Goal: Contribute content

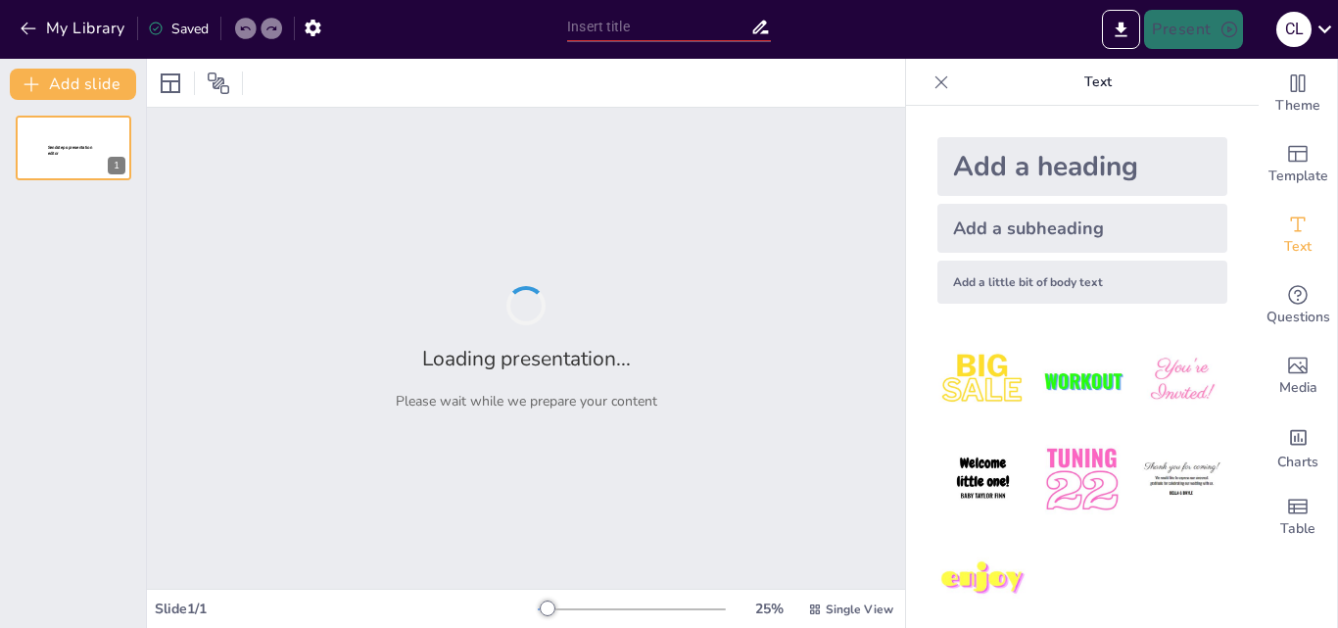
type input "Responsabilidad Compartida en la Seguridad de la Nación Venezolana: Un Enfoque …"
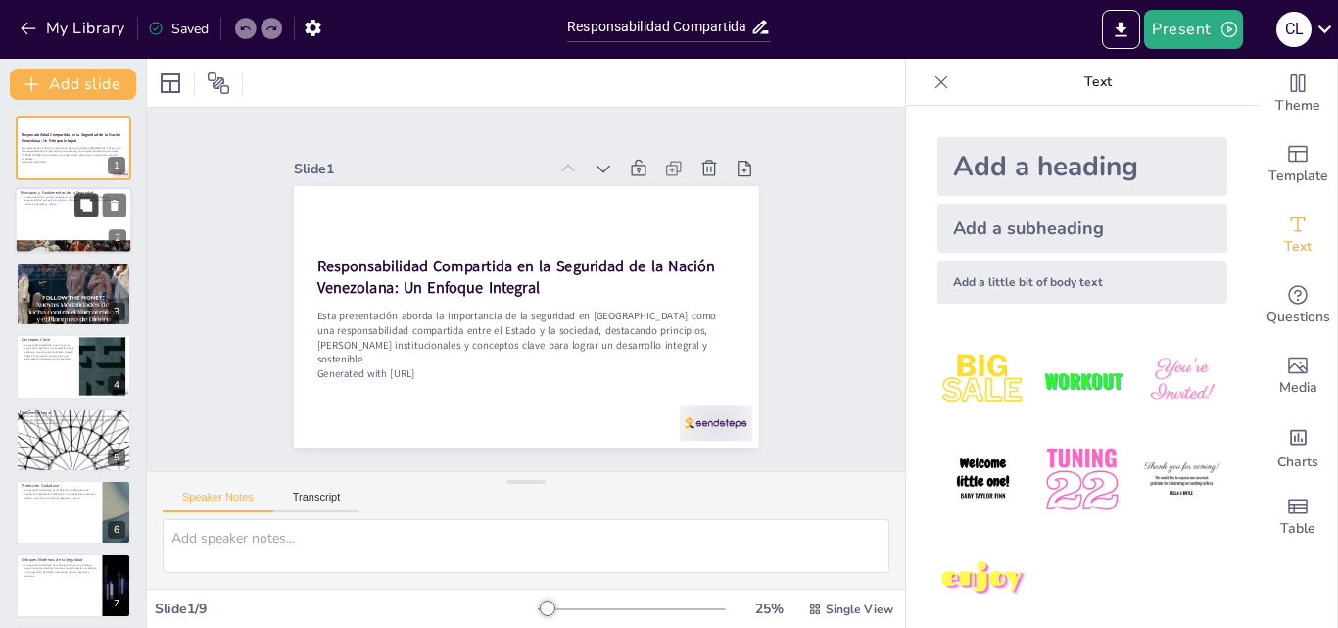
click at [82, 216] on button at bounding box center [86, 206] width 24 height 24
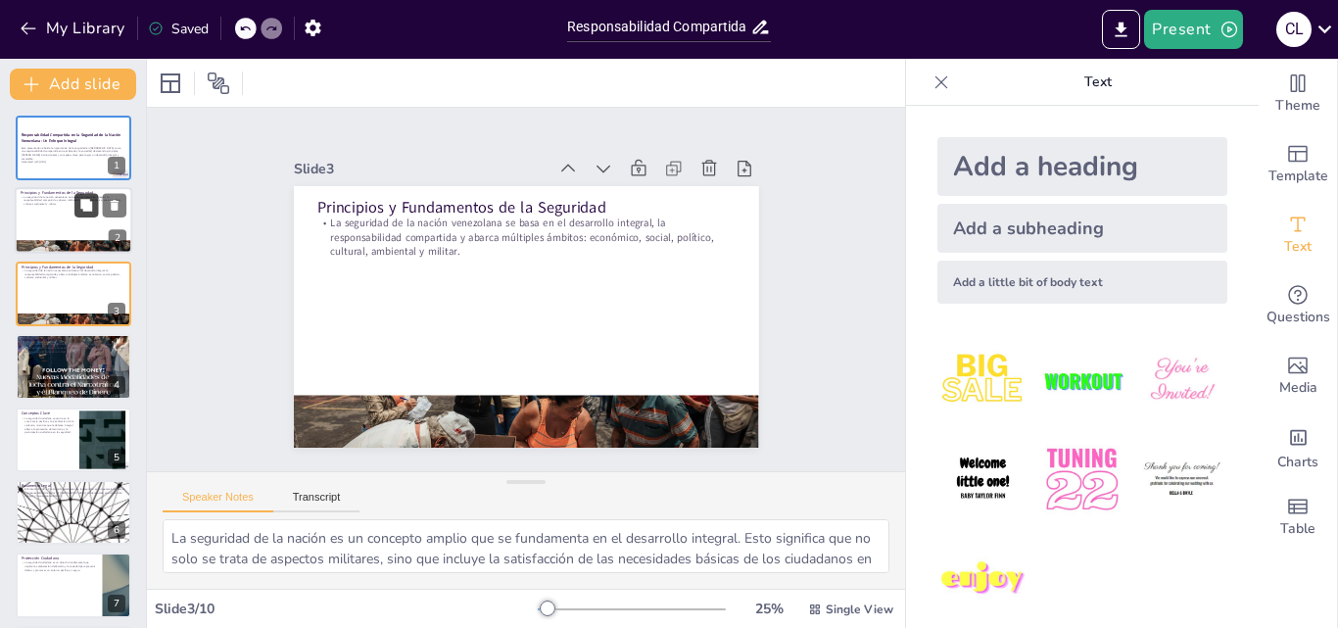
type textarea "La seguridad de la nación es un concepto amplio que se fundamenta en el desarro…"
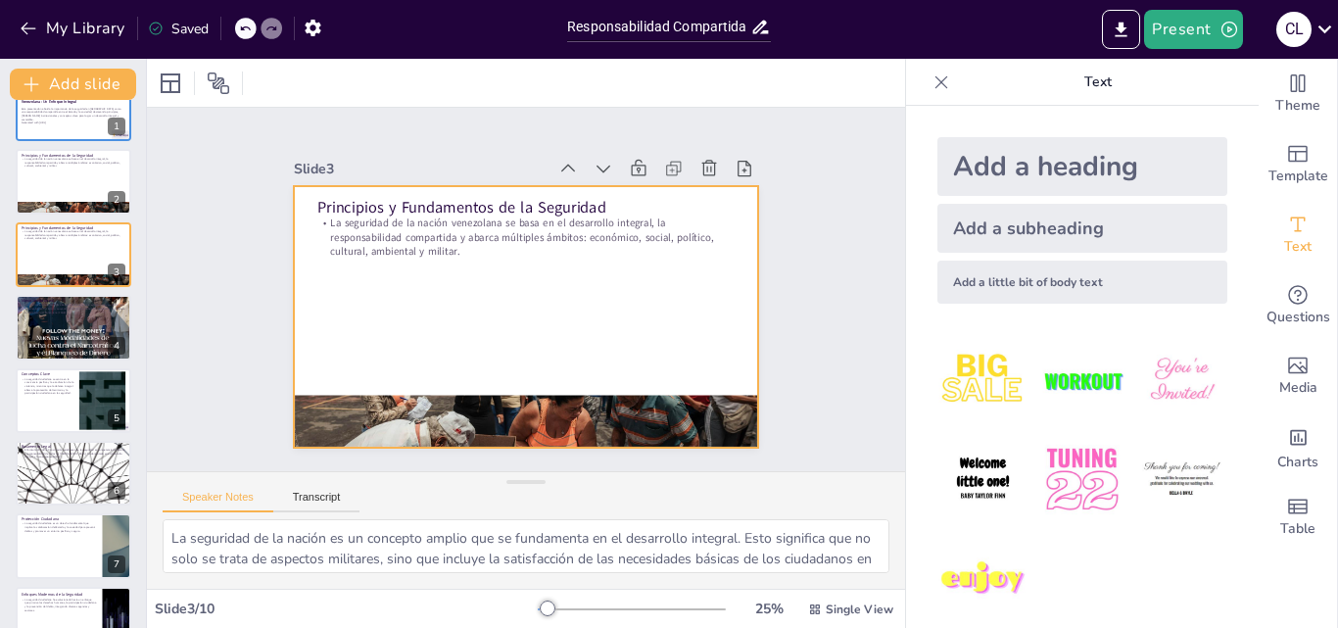
scroll to position [78, 0]
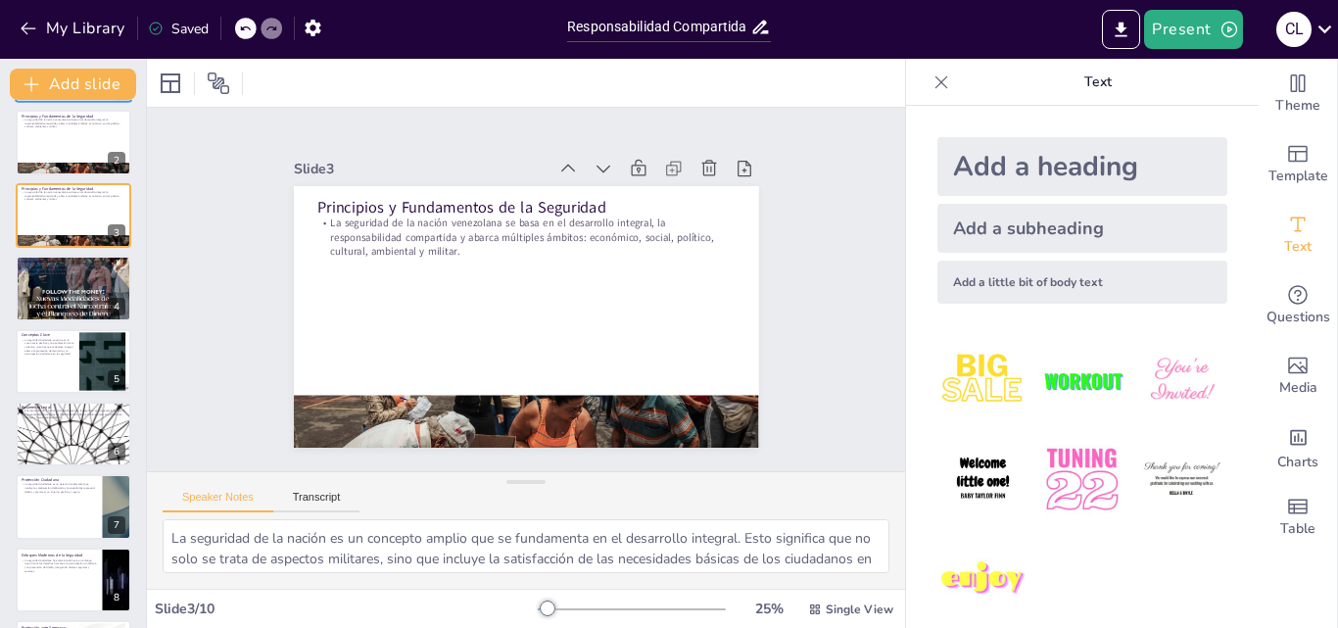
click at [76, 148] on div at bounding box center [74, 142] width 116 height 65
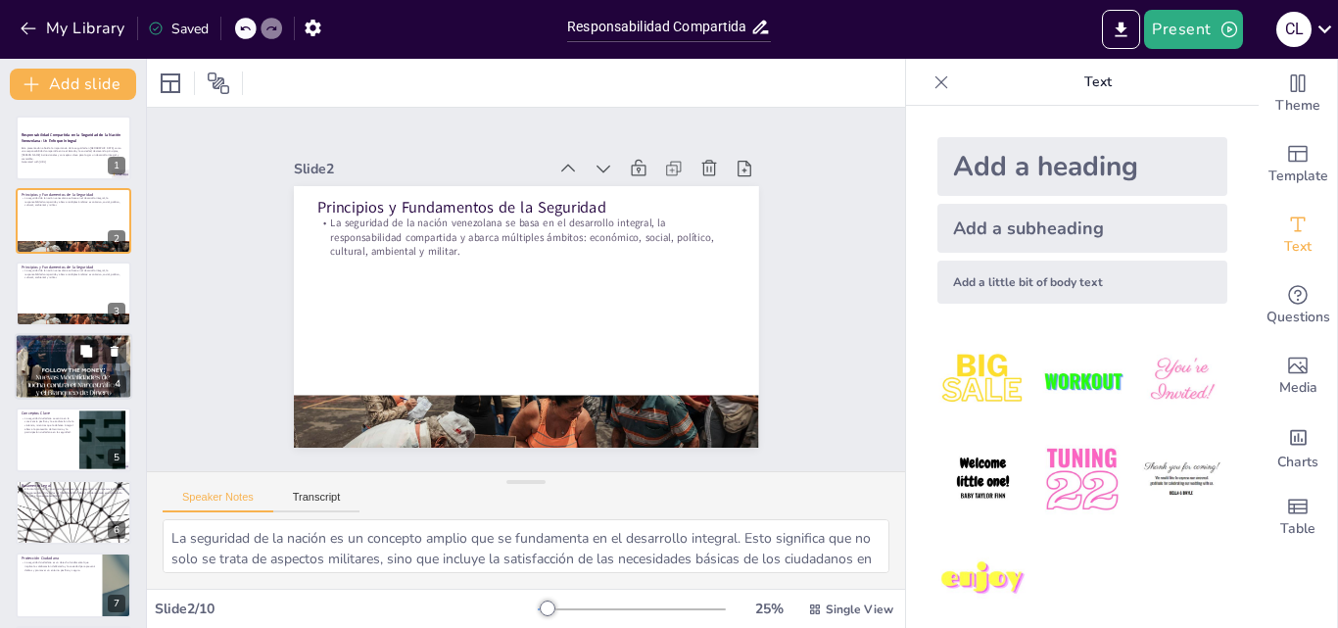
click at [85, 344] on button at bounding box center [86, 352] width 24 height 24
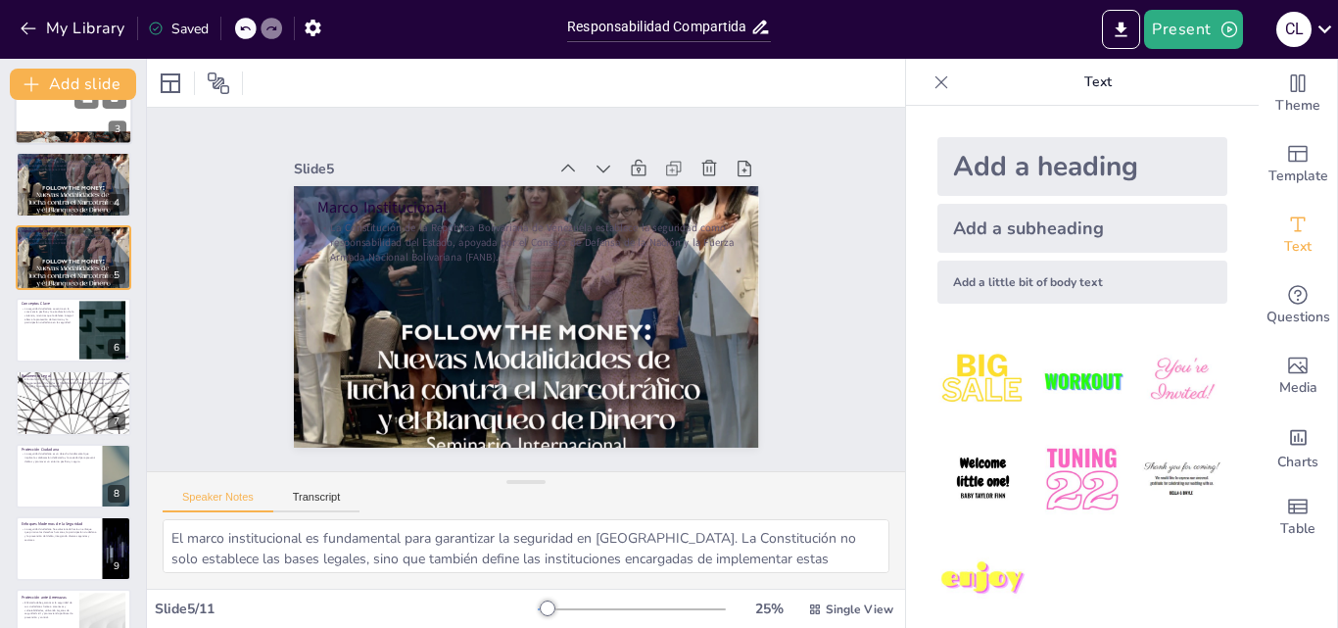
scroll to position [196, 0]
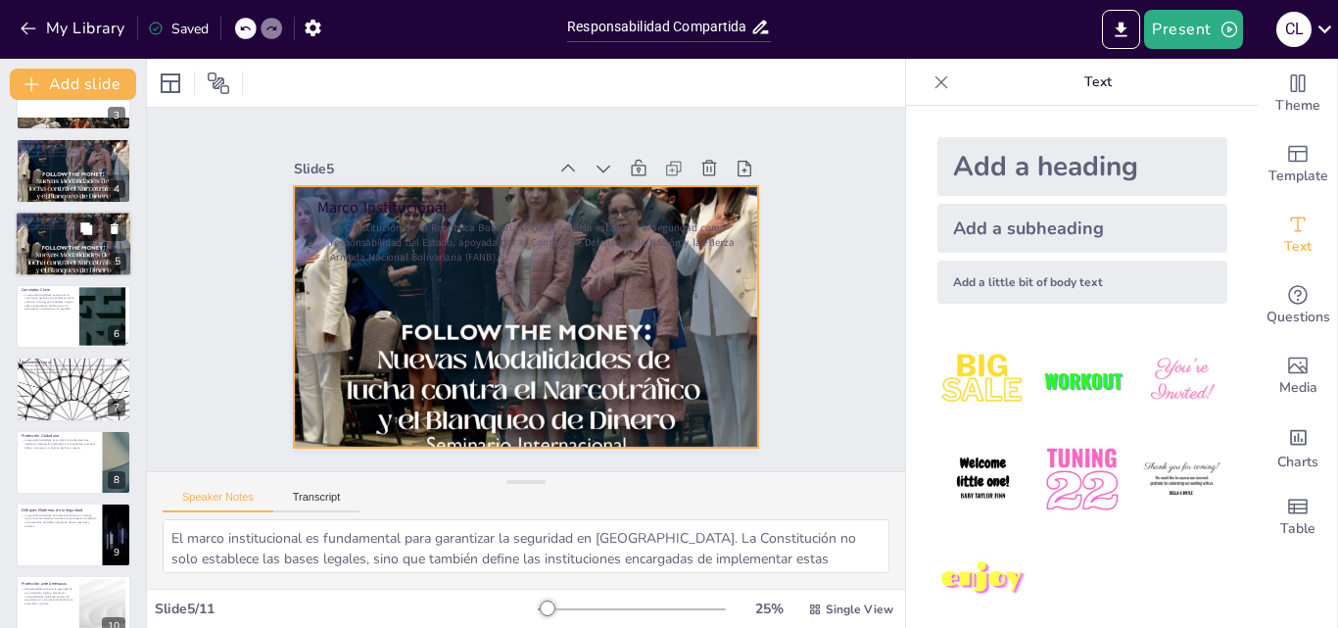
click at [75, 252] on div at bounding box center [74, 243] width 118 height 157
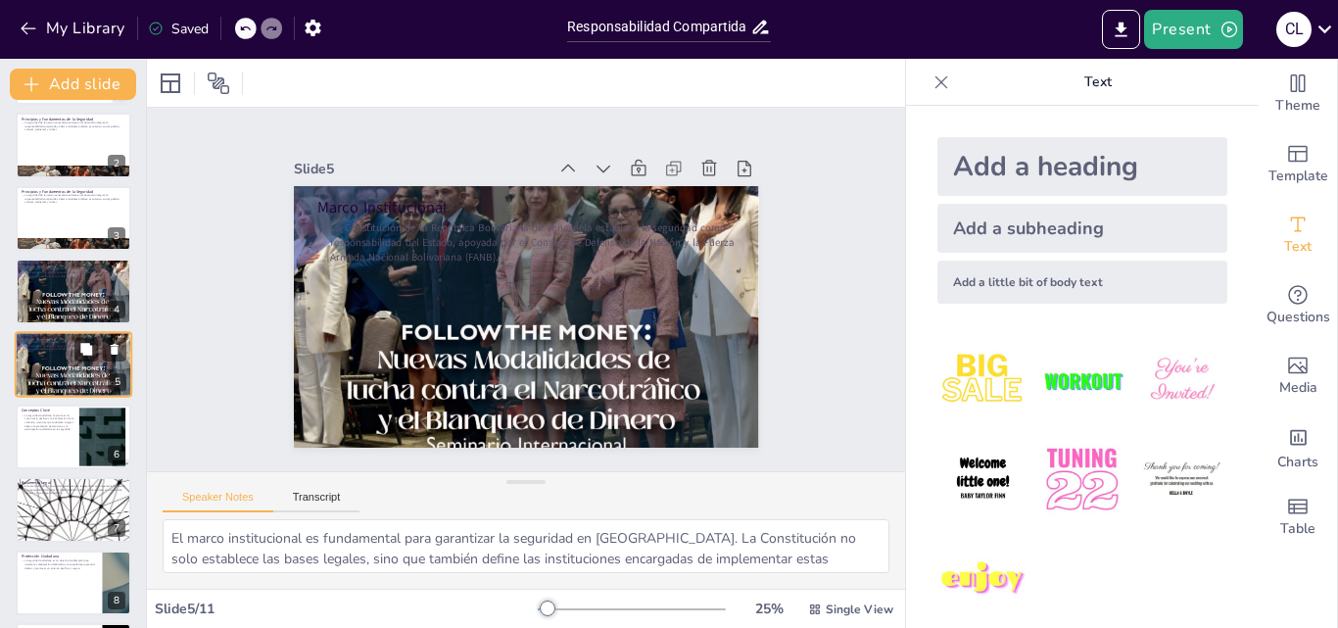
scroll to position [173, 0]
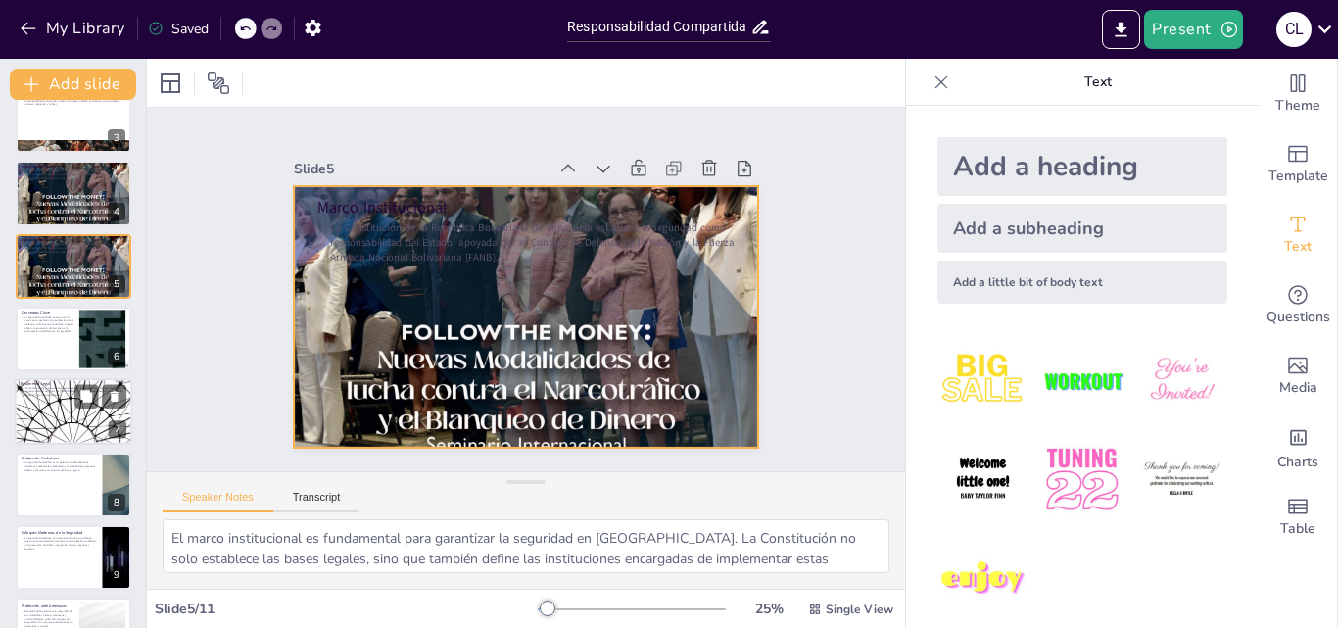
click at [71, 379] on div "Basamento Legal El Artículo 322 de la Constitución establece que la seguridad e…" at bounding box center [74, 379] width 118 height 0
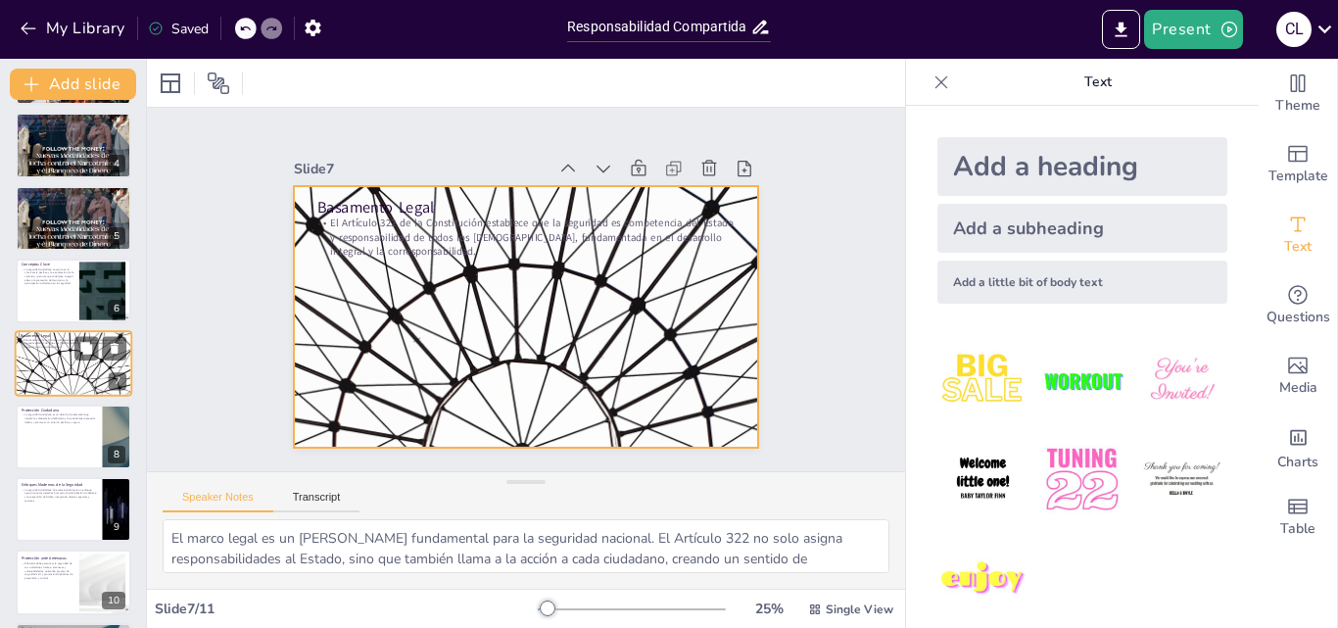
scroll to position [297, 0]
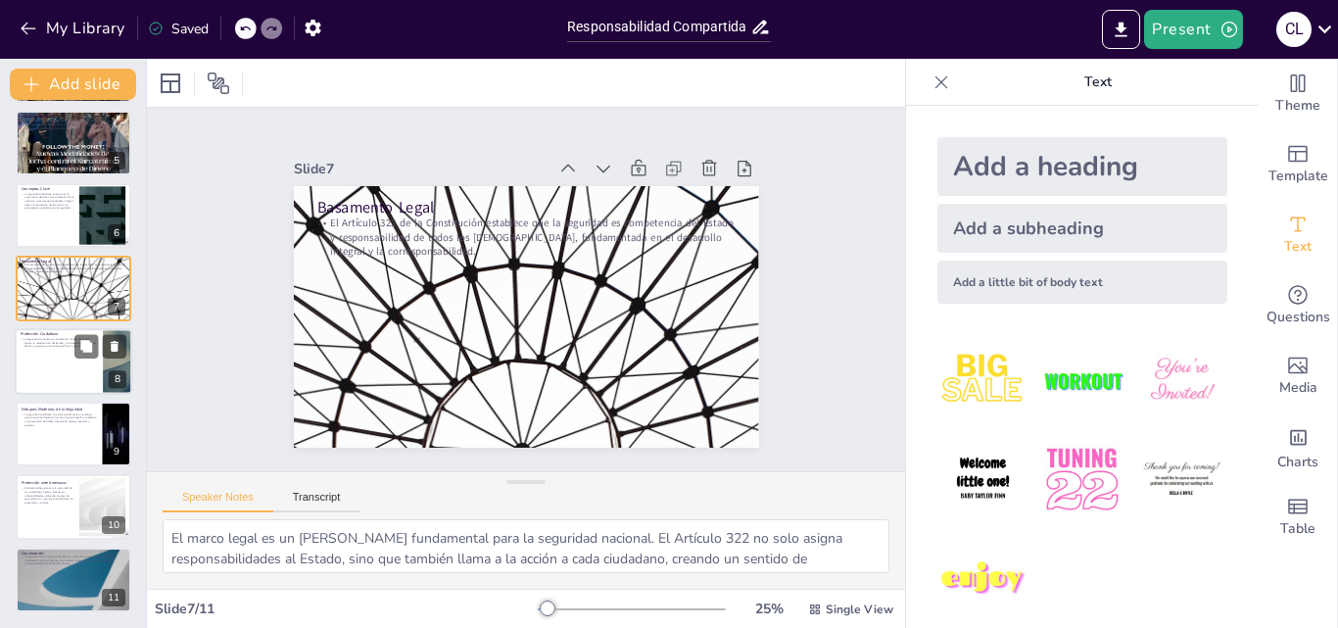
click at [64, 362] on div at bounding box center [74, 361] width 118 height 67
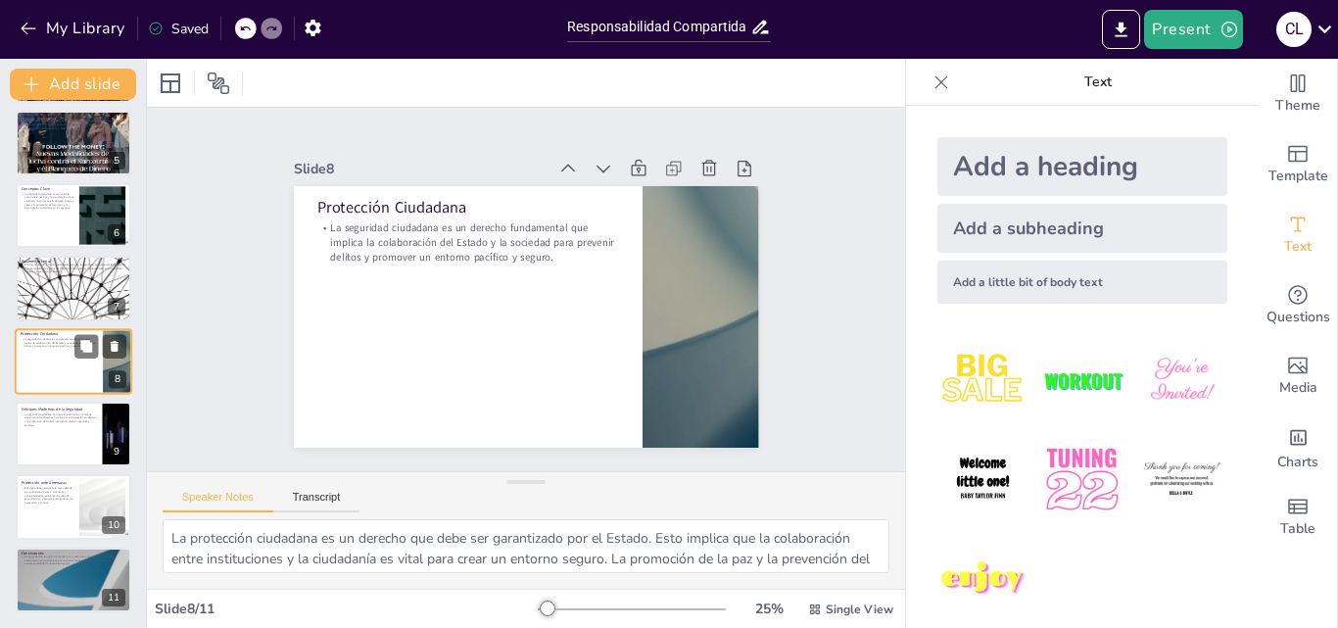
scroll to position [294, 0]
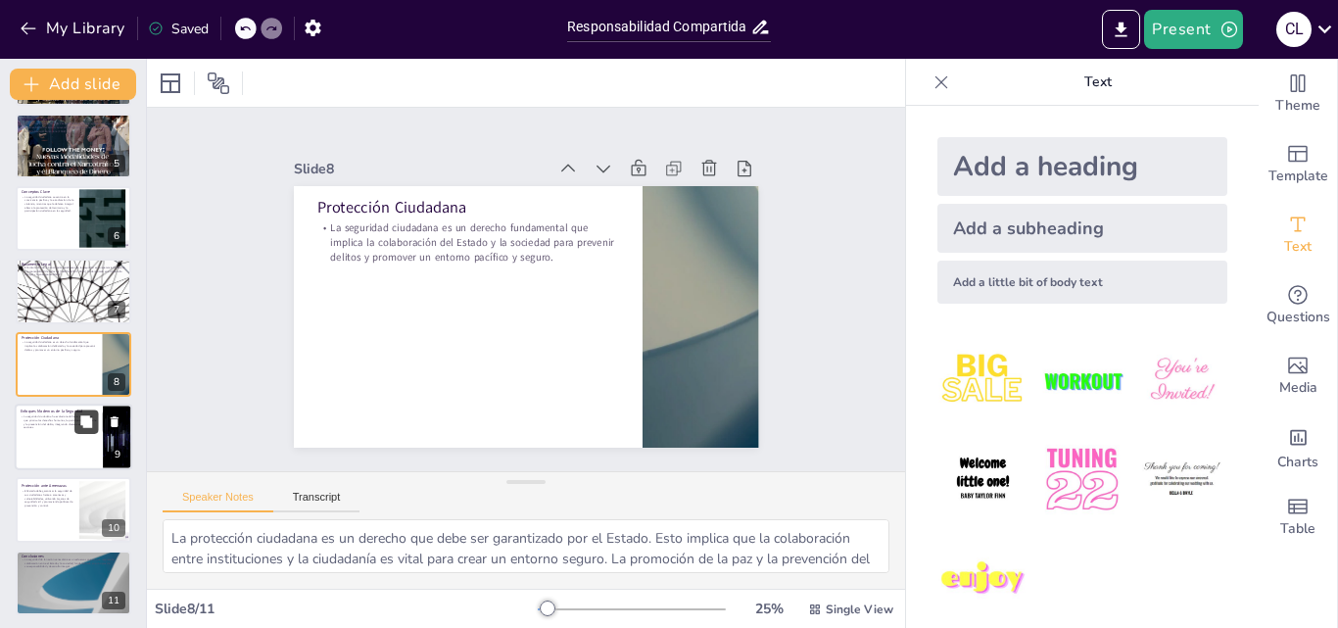
click at [77, 412] on button at bounding box center [86, 421] width 24 height 24
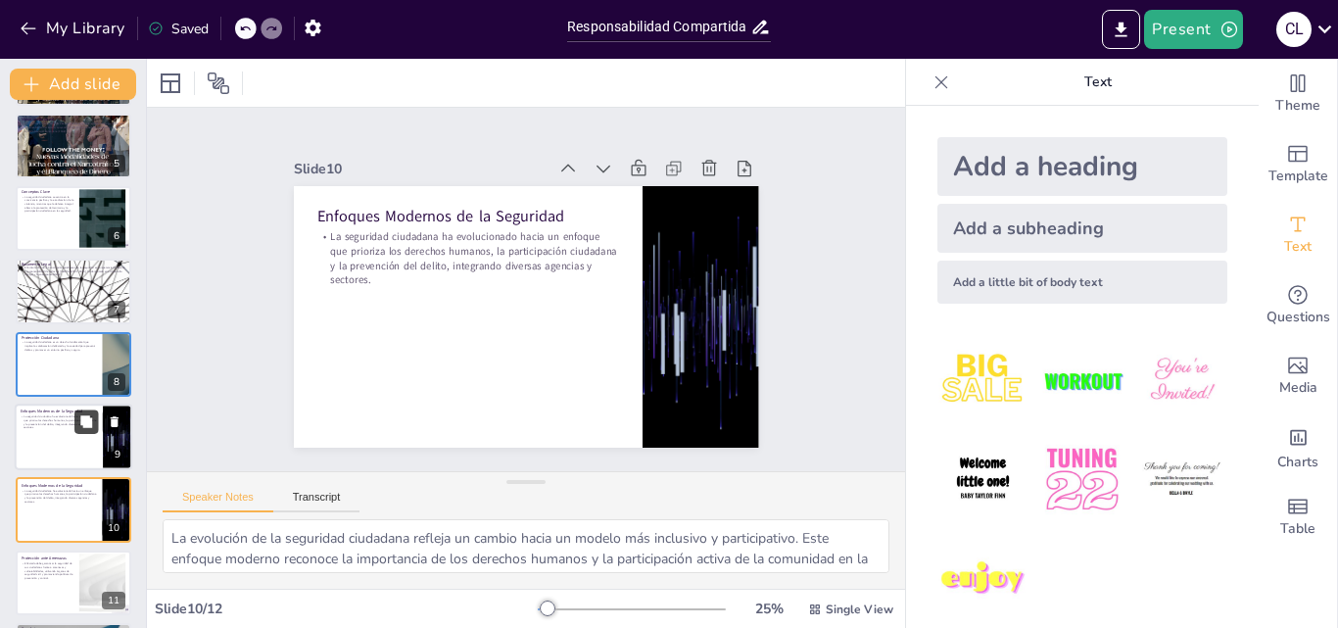
scroll to position [370, 0]
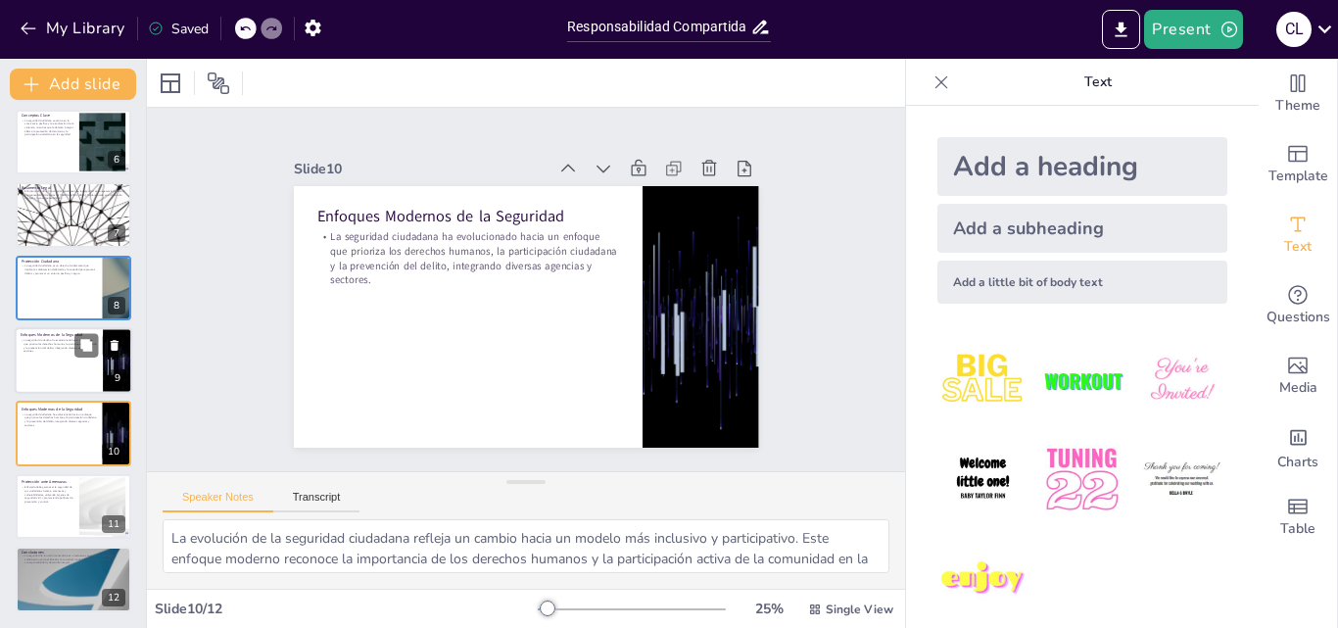
click at [39, 335] on p "Enfoques Modernos de la Seguridad" at bounding box center [59, 335] width 76 height 6
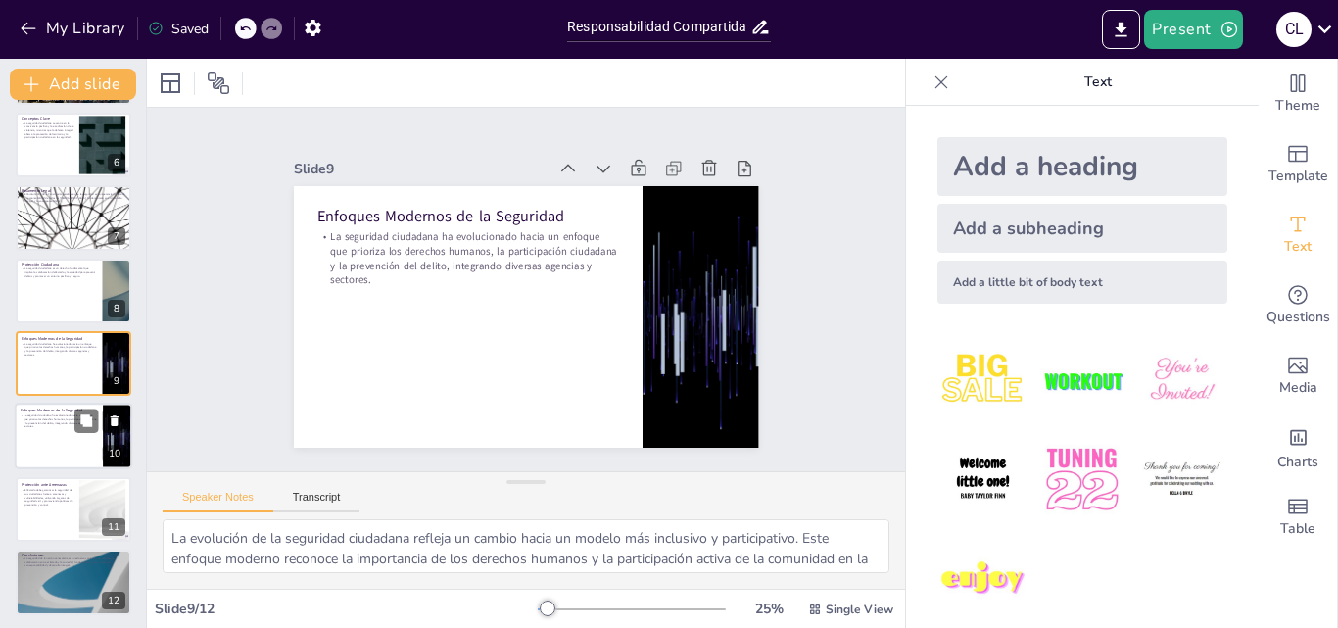
click at [59, 429] on div at bounding box center [74, 436] width 118 height 67
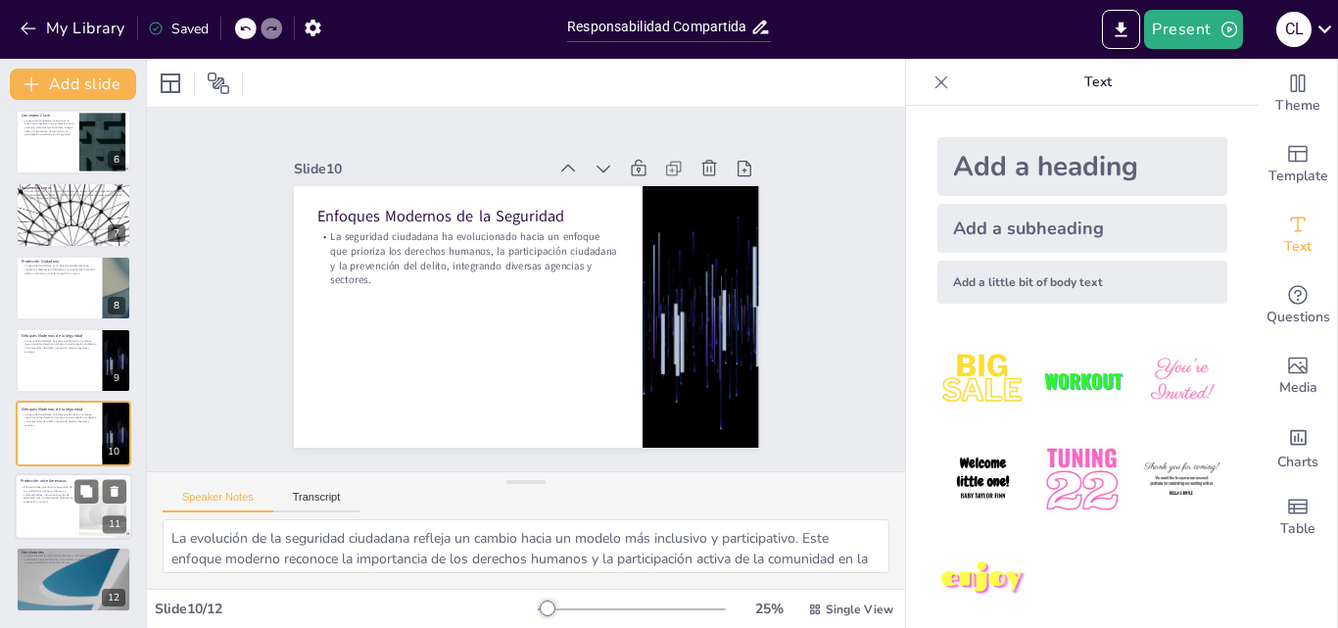
click at [63, 492] on p "El Estado debe garantizar la seguridad de sus ciudadanos frente a amenazas y vu…" at bounding box center [47, 494] width 53 height 19
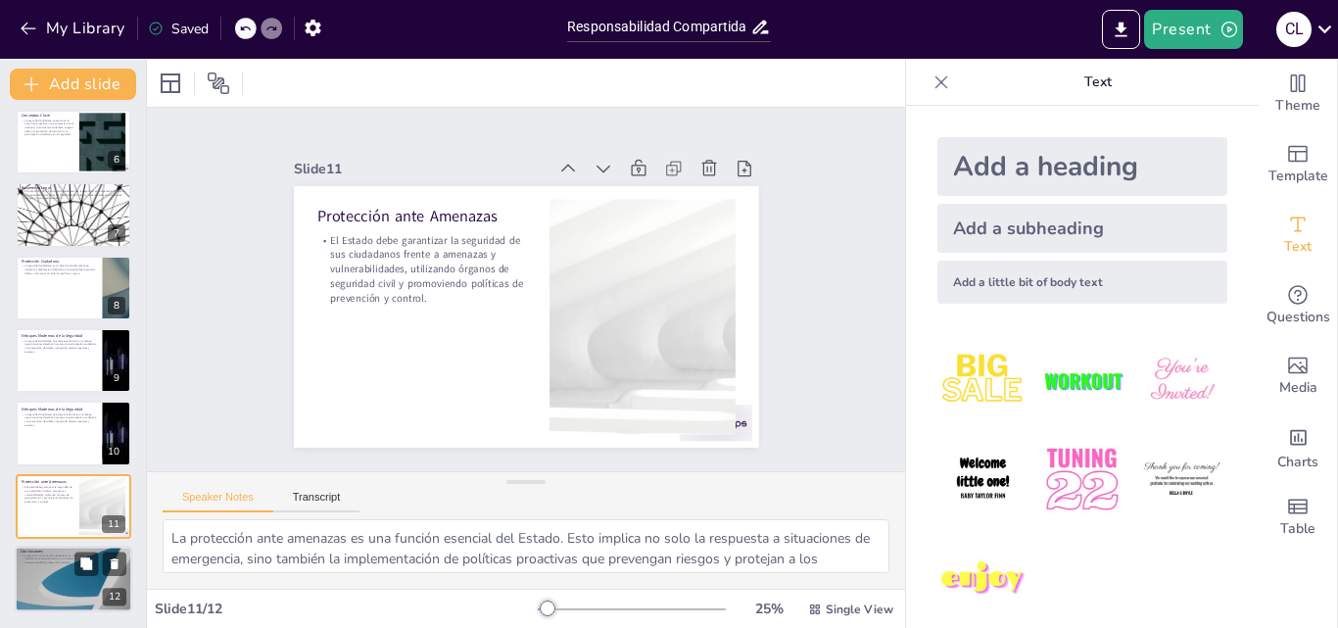
click at [68, 584] on div at bounding box center [74, 578] width 118 height 67
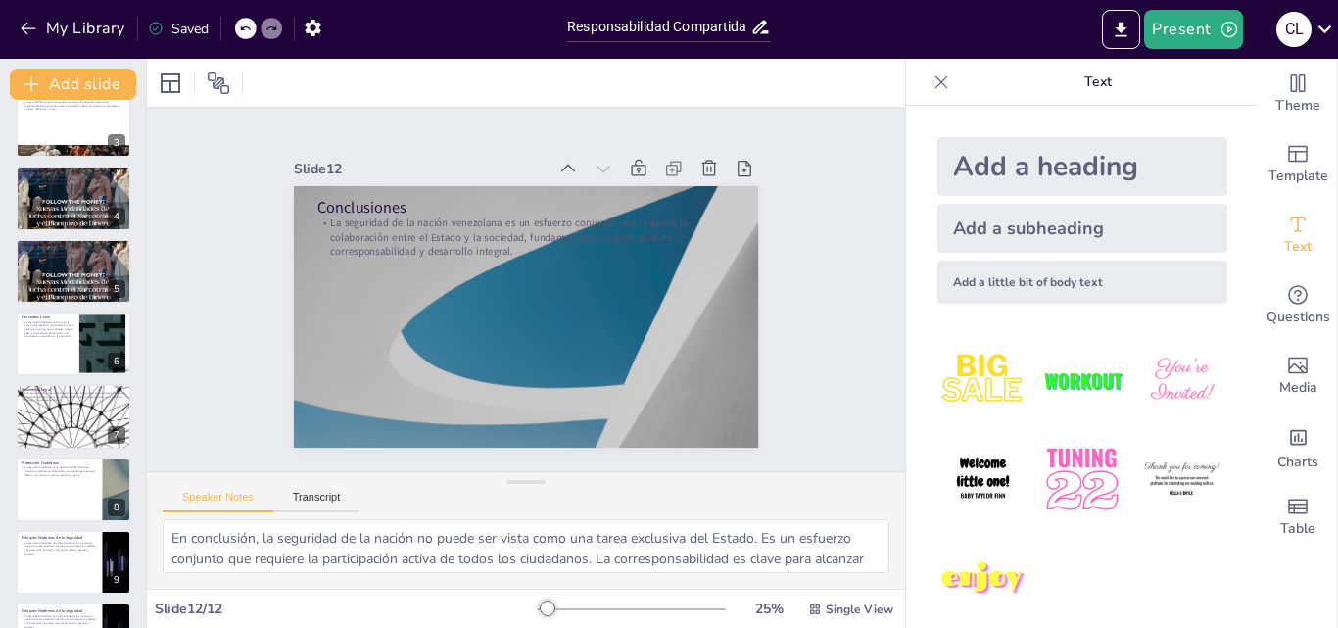
scroll to position [0, 0]
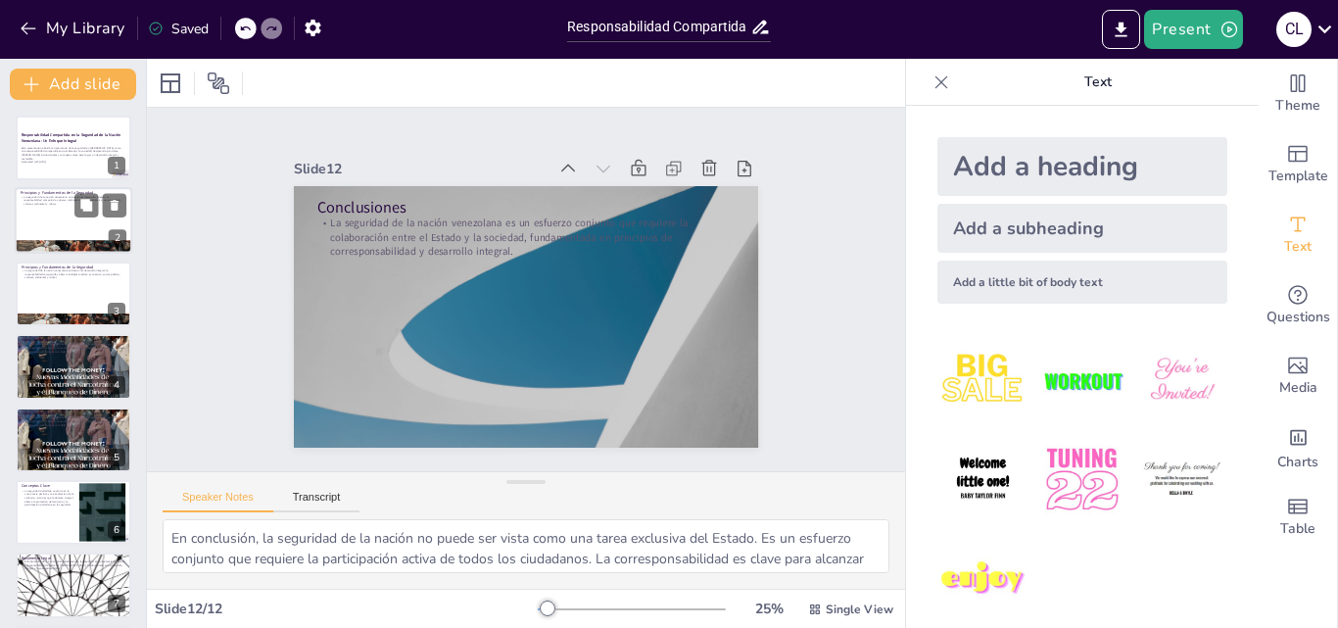
click at [34, 211] on div at bounding box center [74, 221] width 118 height 67
type textarea "La seguridad de la nación es un concepto amplio que se fundamenta en el desarro…"
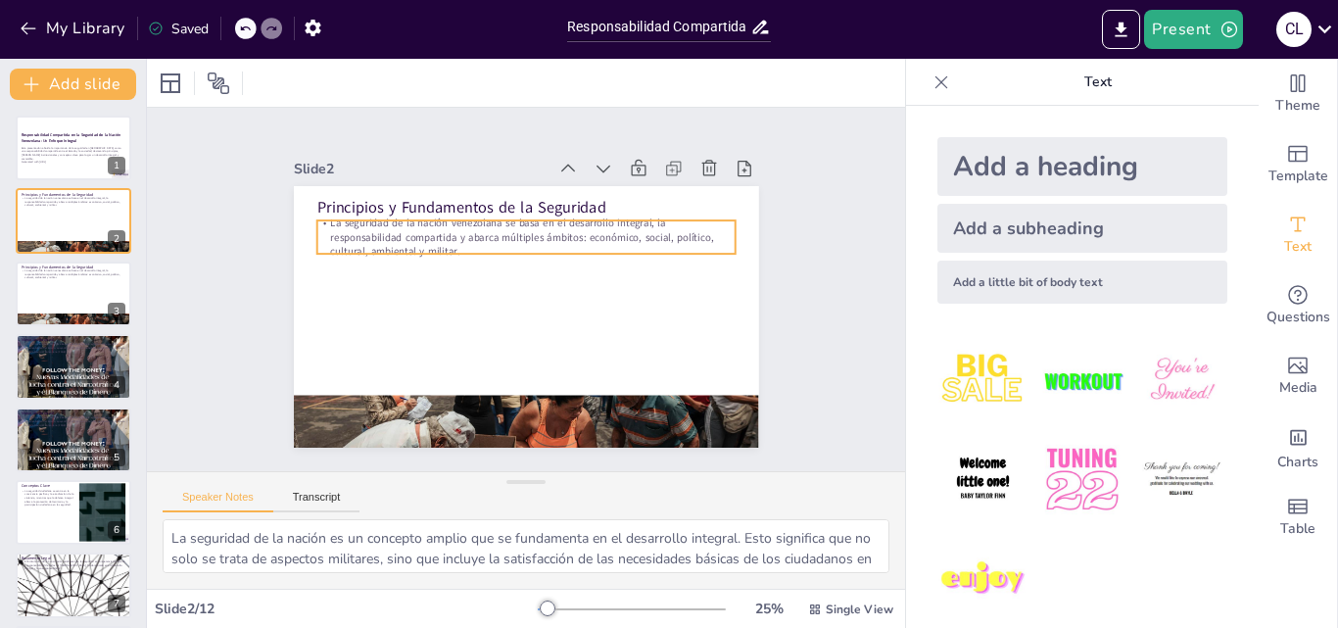
click at [357, 213] on p "La seguridad de la nación venezolana se basa en el desarrollo integral, la resp…" at bounding box center [541, 240] width 411 height 170
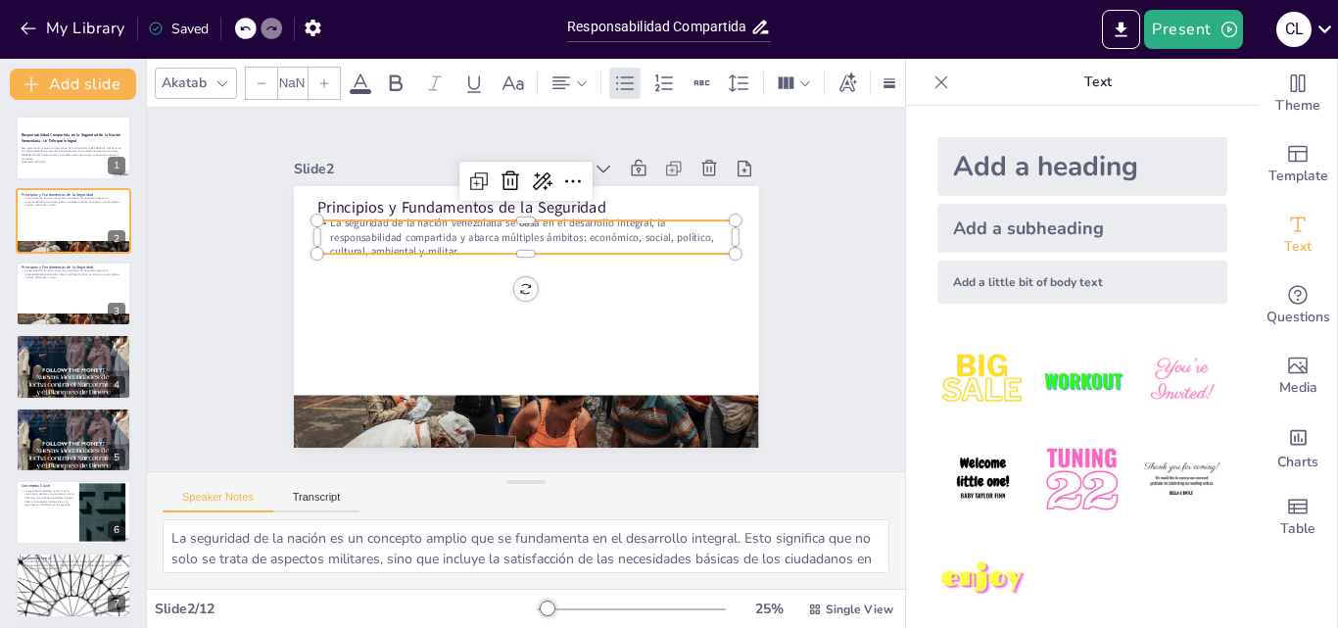
type input "32"
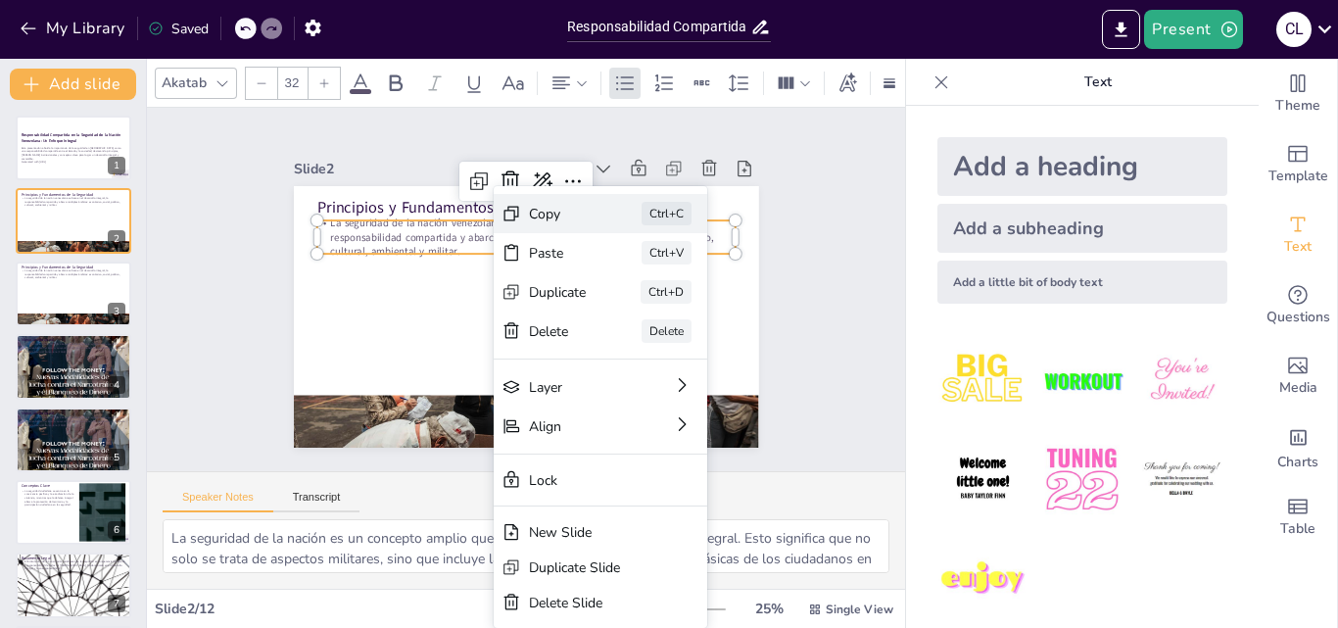
click at [544, 441] on div "Copy" at bounding box center [532, 471] width 30 height 61
